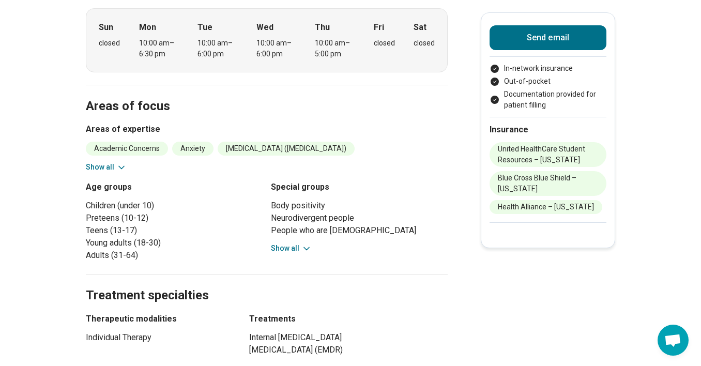
scroll to position [398, 0]
click at [283, 243] on button "Show all" at bounding box center [291, 248] width 41 height 11
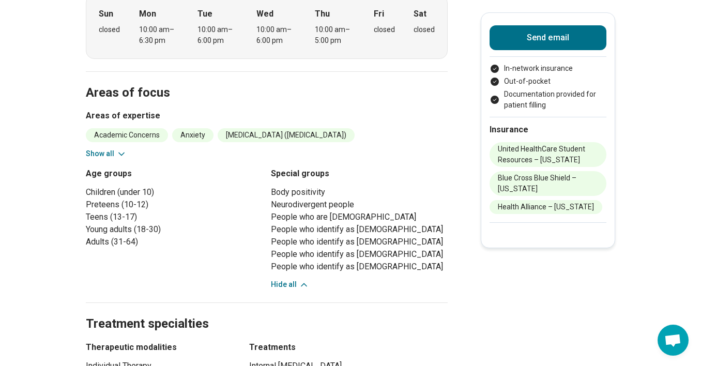
scroll to position [415, 0]
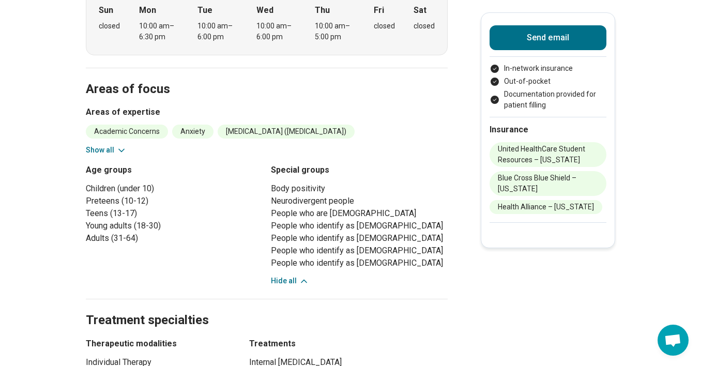
click at [101, 145] on button "Show all" at bounding box center [106, 150] width 41 height 11
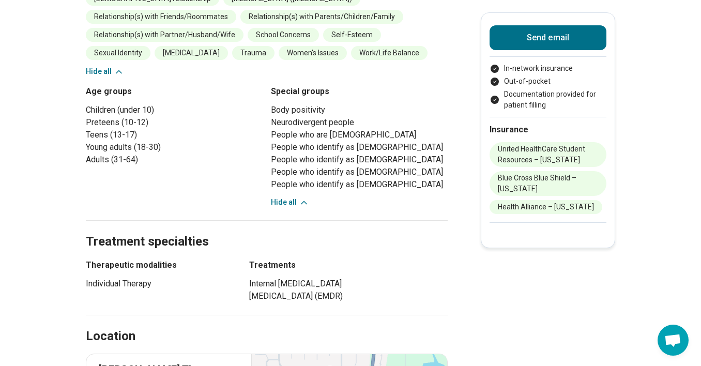
scroll to position [646, 0]
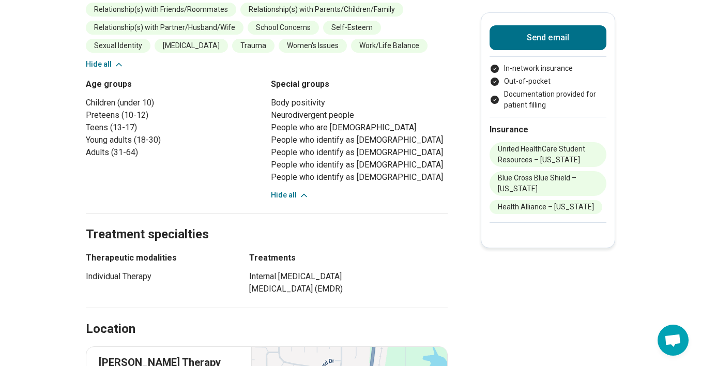
drag, startPoint x: 250, startPoint y: 244, endPoint x: 440, endPoint y: 265, distance: 191.5
click at [440, 270] on ul "Internal Family Systems Therapy Eye Movement Desensitization and Reprocessing (…" at bounding box center [348, 282] width 199 height 25
drag, startPoint x: 163, startPoint y: 250, endPoint x: 87, endPoint y: 233, distance: 77.9
click at [87, 252] on div "Therapeutic modalities Individual Therapy" at bounding box center [158, 273] width 145 height 43
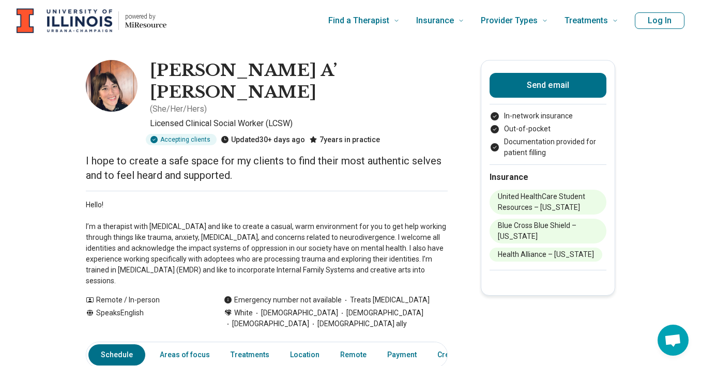
scroll to position [0, 0]
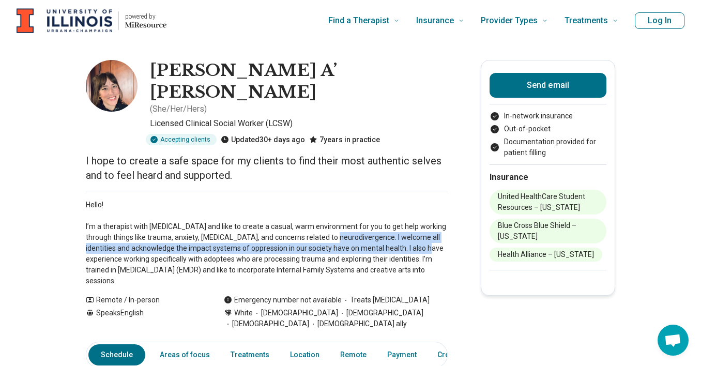
drag, startPoint x: 339, startPoint y: 201, endPoint x: 437, endPoint y: 211, distance: 98.7
click at [437, 211] on p "Hello! I’m a therapist with ADHD and like to create a casual, warm environment …" at bounding box center [267, 243] width 362 height 87
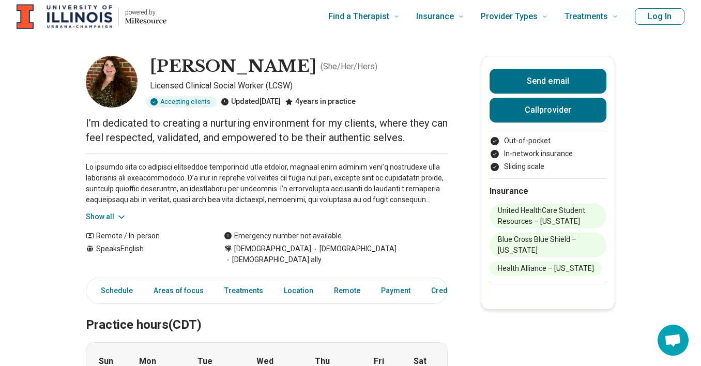
scroll to position [6, 0]
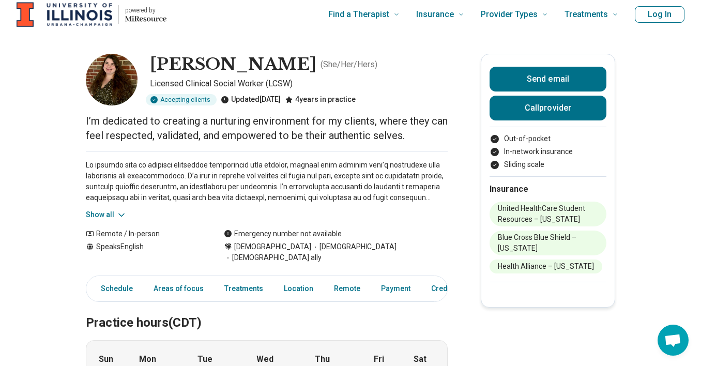
click at [98, 213] on button "Show all" at bounding box center [106, 214] width 41 height 11
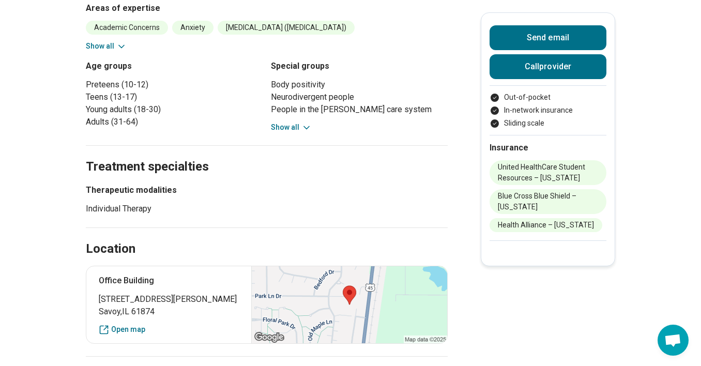
scroll to position [460, 0]
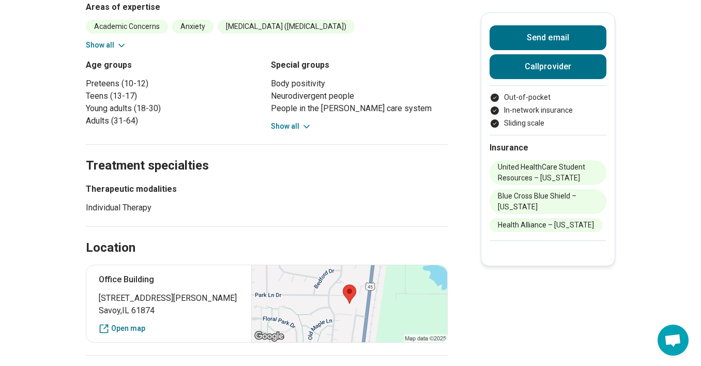
click at [294, 121] on button "Show all" at bounding box center [291, 126] width 41 height 11
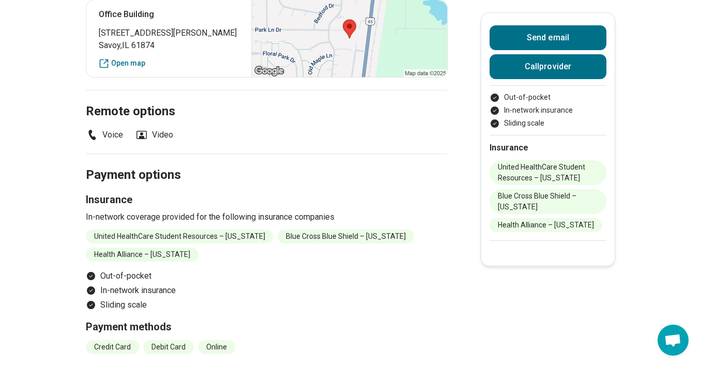
scroll to position [198, 0]
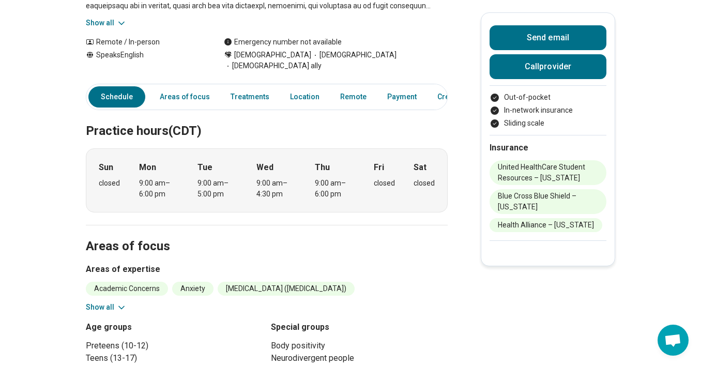
click at [114, 302] on button "Show all" at bounding box center [106, 307] width 41 height 11
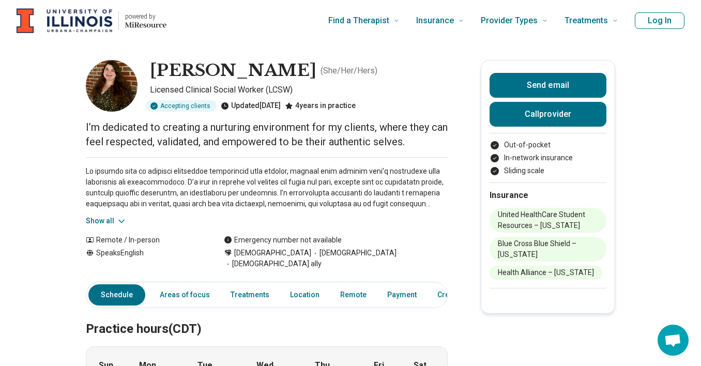
scroll to position [0, 0]
click at [119, 220] on icon at bounding box center [121, 221] width 10 height 10
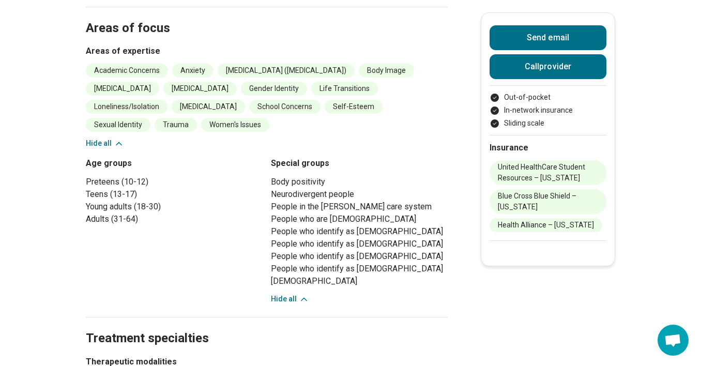
scroll to position [509, 0]
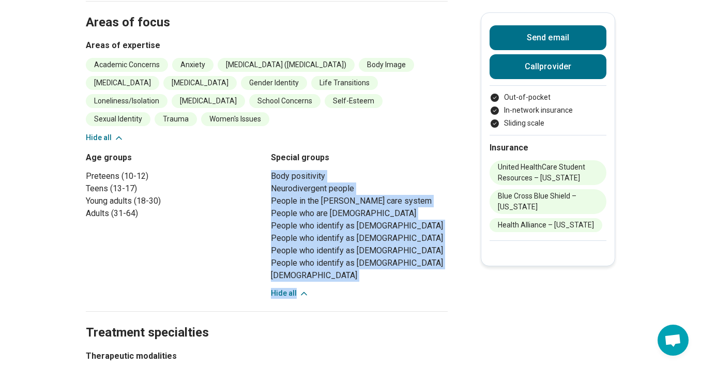
drag, startPoint x: 271, startPoint y: 164, endPoint x: 325, endPoint y: 277, distance: 125.1
click at [325, 277] on div "Body positivity Neurodivergent people People in the foster care system People w…" at bounding box center [359, 234] width 177 height 129
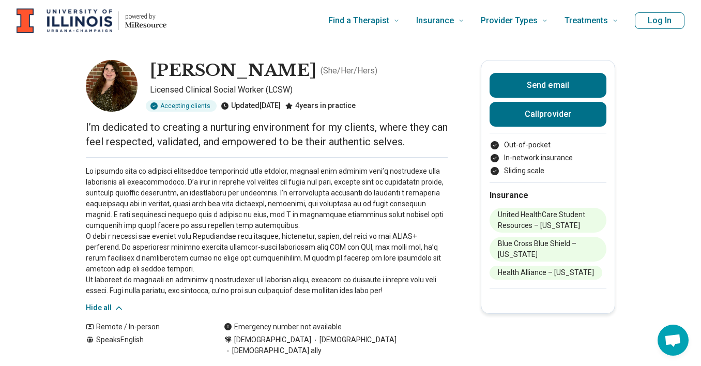
scroll to position [0, 0]
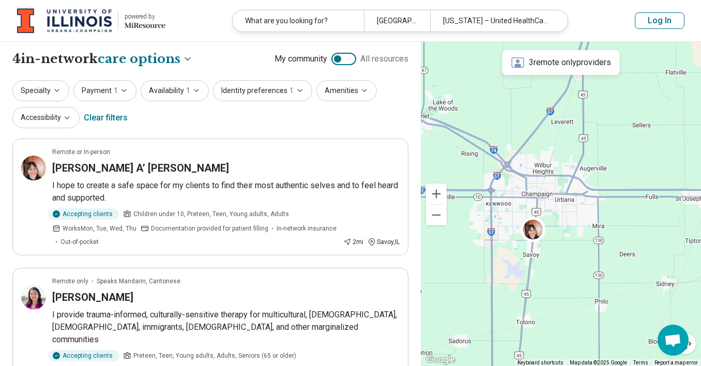
select select "***"
click at [289, 92] on button "Identity preferences 1" at bounding box center [262, 90] width 99 height 21
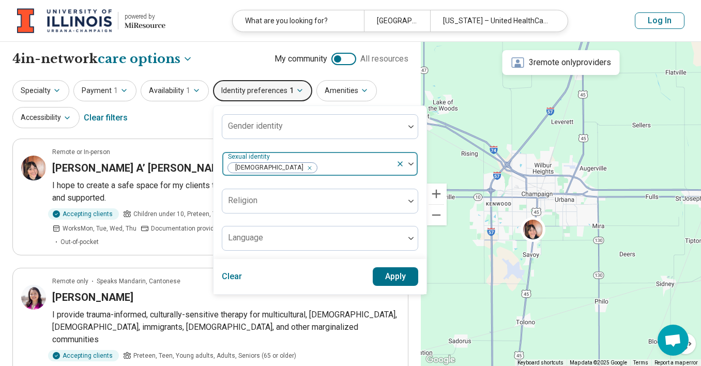
click at [306, 167] on icon "Remove [object Object]" at bounding box center [308, 168] width 4 height 4
click at [407, 166] on div at bounding box center [410, 164] width 13 height 24
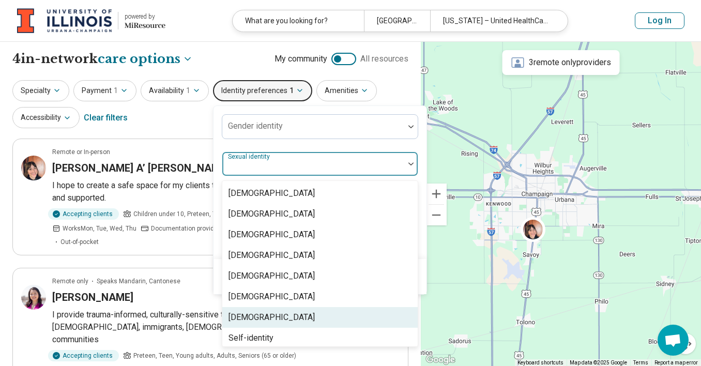
drag, startPoint x: 337, startPoint y: 306, endPoint x: 336, endPoint y: 316, distance: 10.9
click at [336, 316] on div "Asexual Bisexual Gay Heterosexual Lesbian Pansexual Queer Self-identity" at bounding box center [319, 263] width 195 height 165
click at [371, 317] on div "[DEMOGRAPHIC_DATA]" at bounding box center [319, 317] width 195 height 21
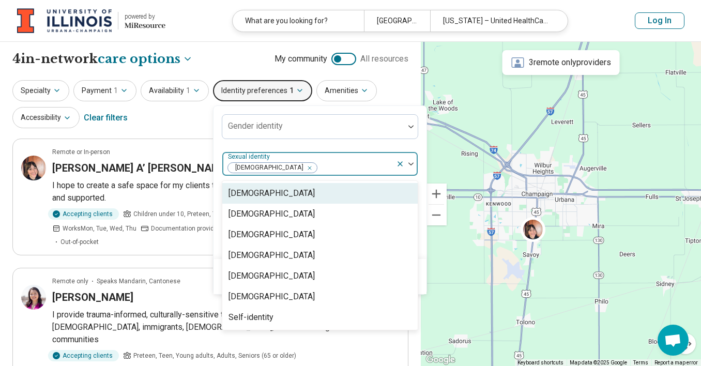
click at [392, 140] on div "Gender identity option Queer, selected. Asexual, 1 of 7. 7 results available. U…" at bounding box center [320, 182] width 196 height 137
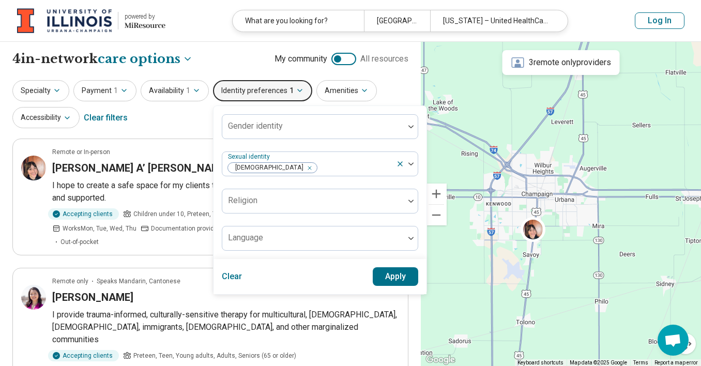
click at [389, 278] on button "Apply" at bounding box center [396, 276] width 46 height 19
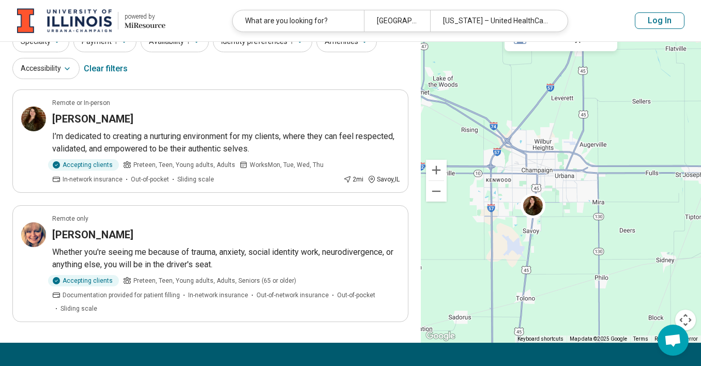
scroll to position [50, 0]
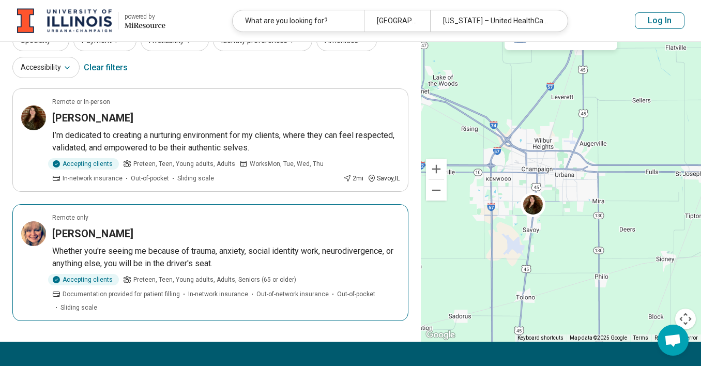
click at [389, 278] on div "Accepting clients Preteen, Teen, Young adults, Adults, Seniors (65 or older) Do…" at bounding box center [225, 293] width 347 height 38
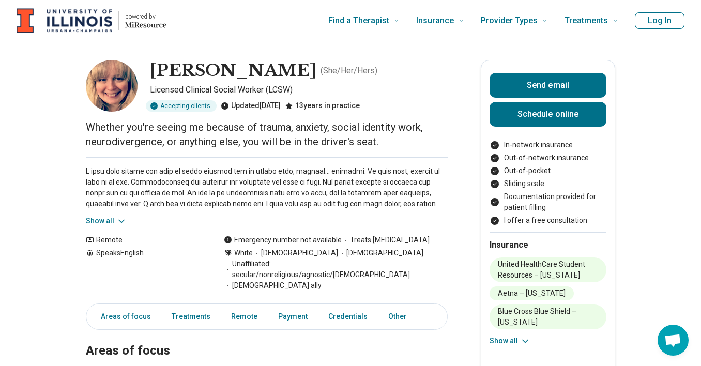
click at [102, 221] on button "Show all" at bounding box center [106, 221] width 41 height 11
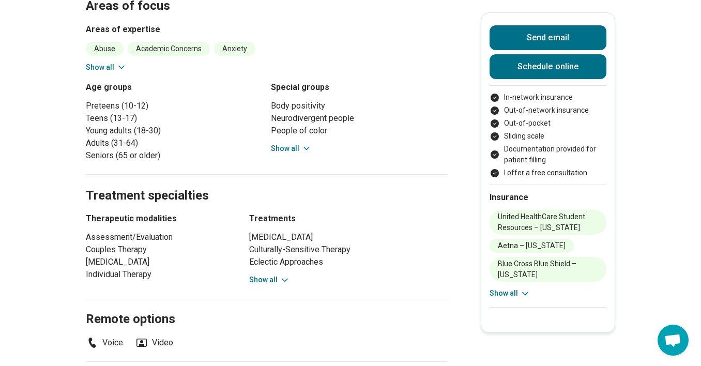
scroll to position [461, 0]
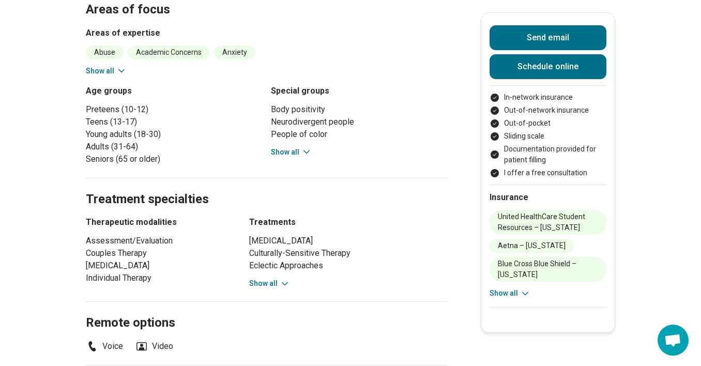
click at [118, 66] on icon at bounding box center [121, 71] width 10 height 10
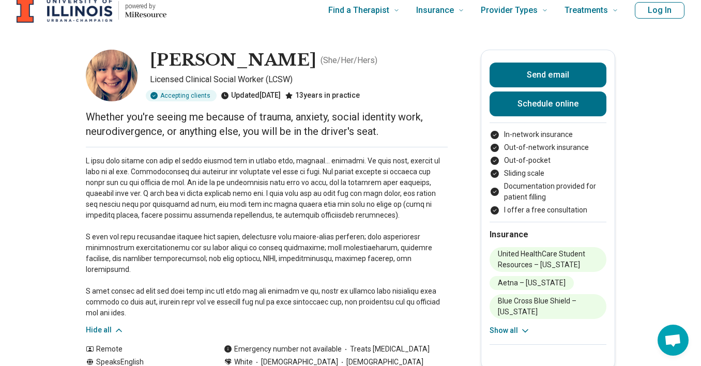
scroll to position [10, 0]
